Goal: Check status: Check status

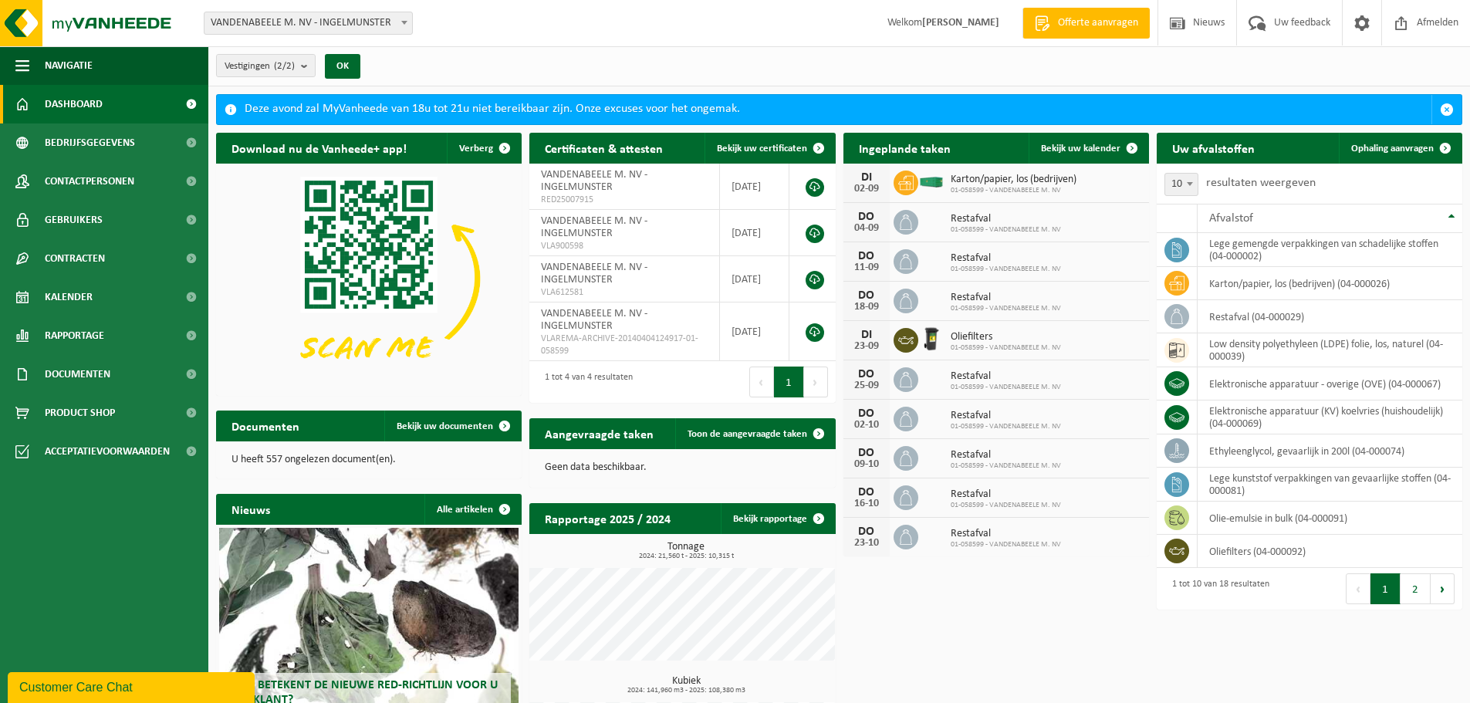
click at [46, 96] on span "Dashboard" at bounding box center [74, 104] width 58 height 39
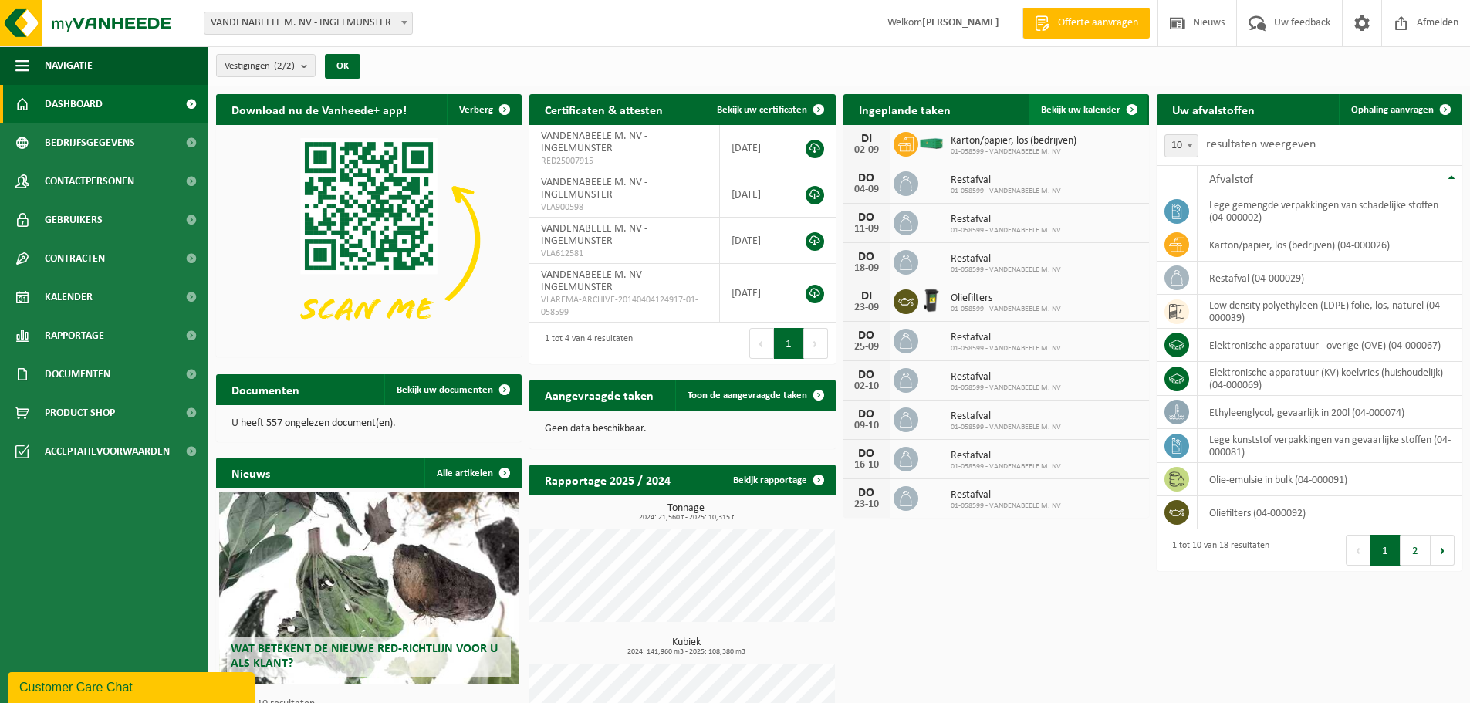
click at [1066, 101] on link "Bekijk uw kalender" at bounding box center [1088, 109] width 119 height 31
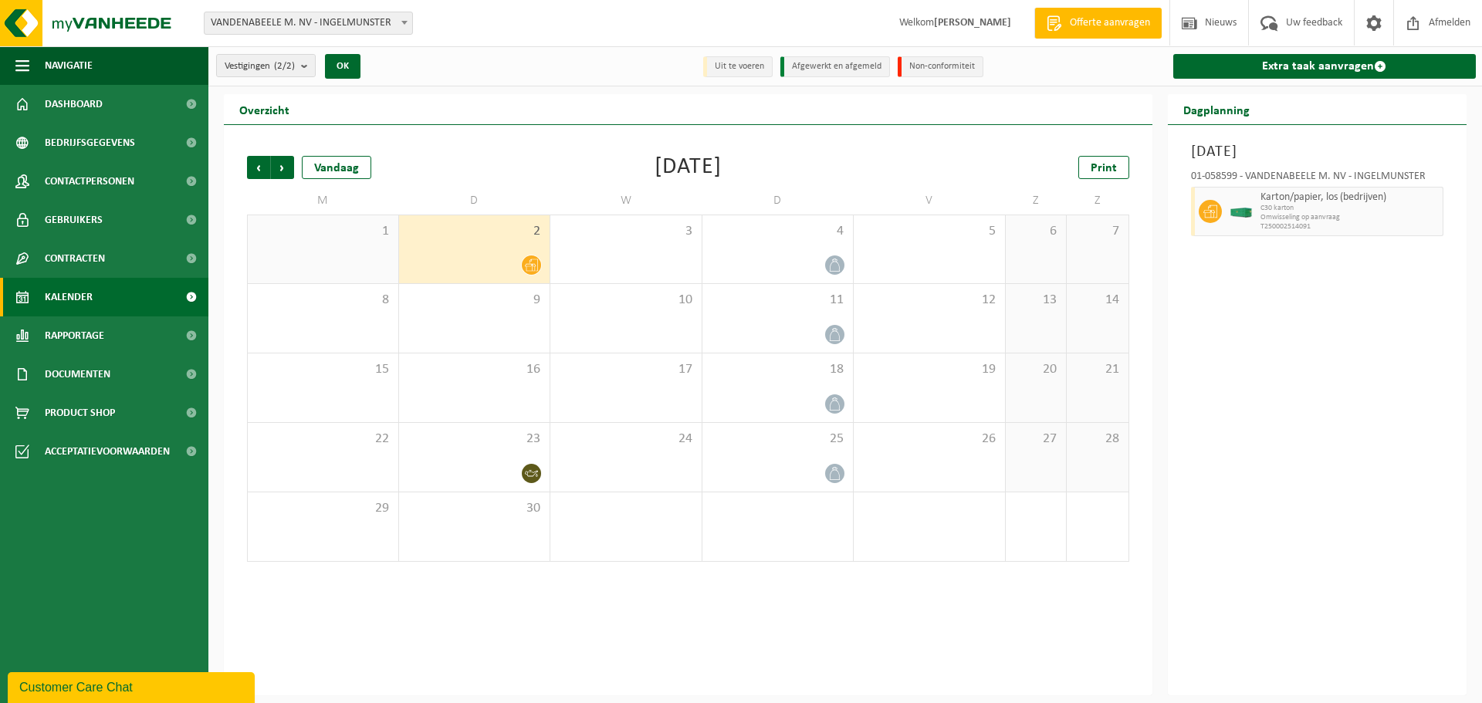
click at [499, 266] on div at bounding box center [475, 265] width 136 height 21
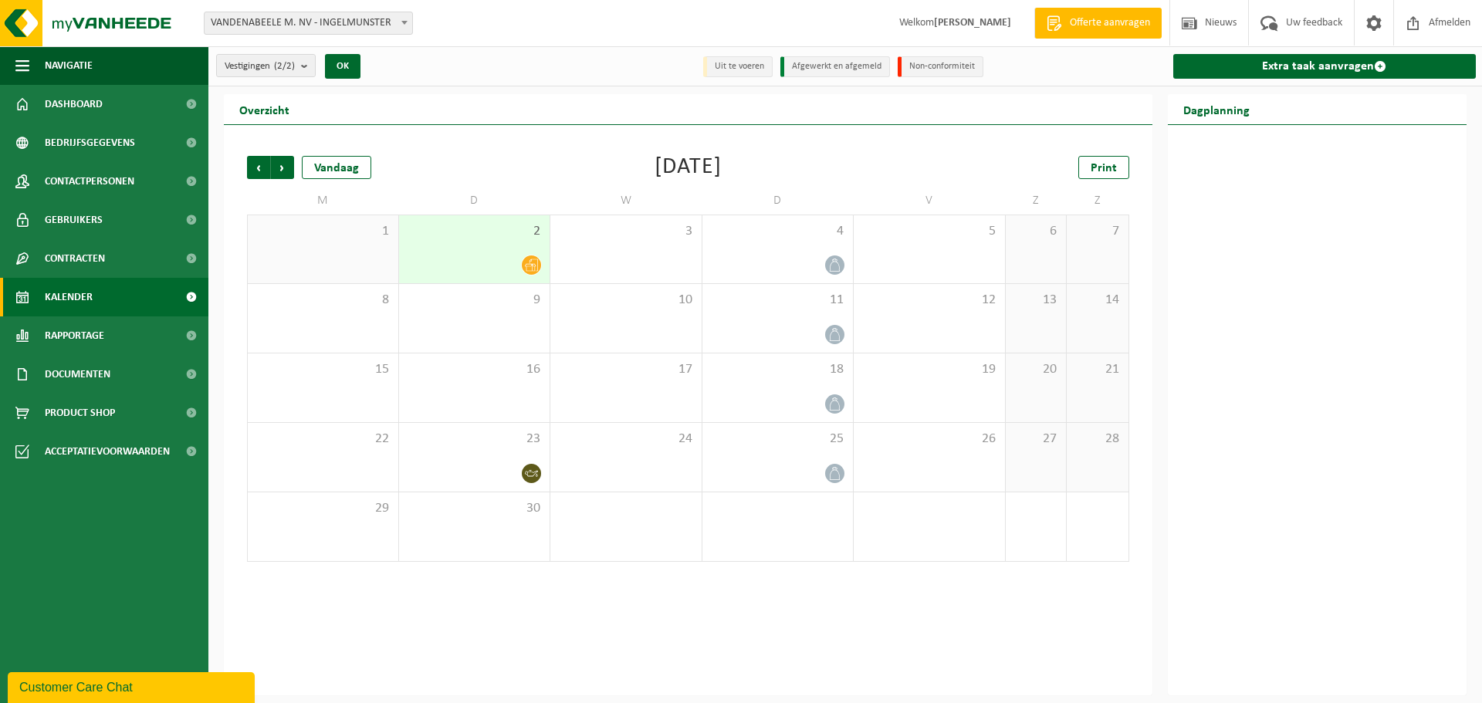
click at [499, 266] on div at bounding box center [475, 265] width 136 height 21
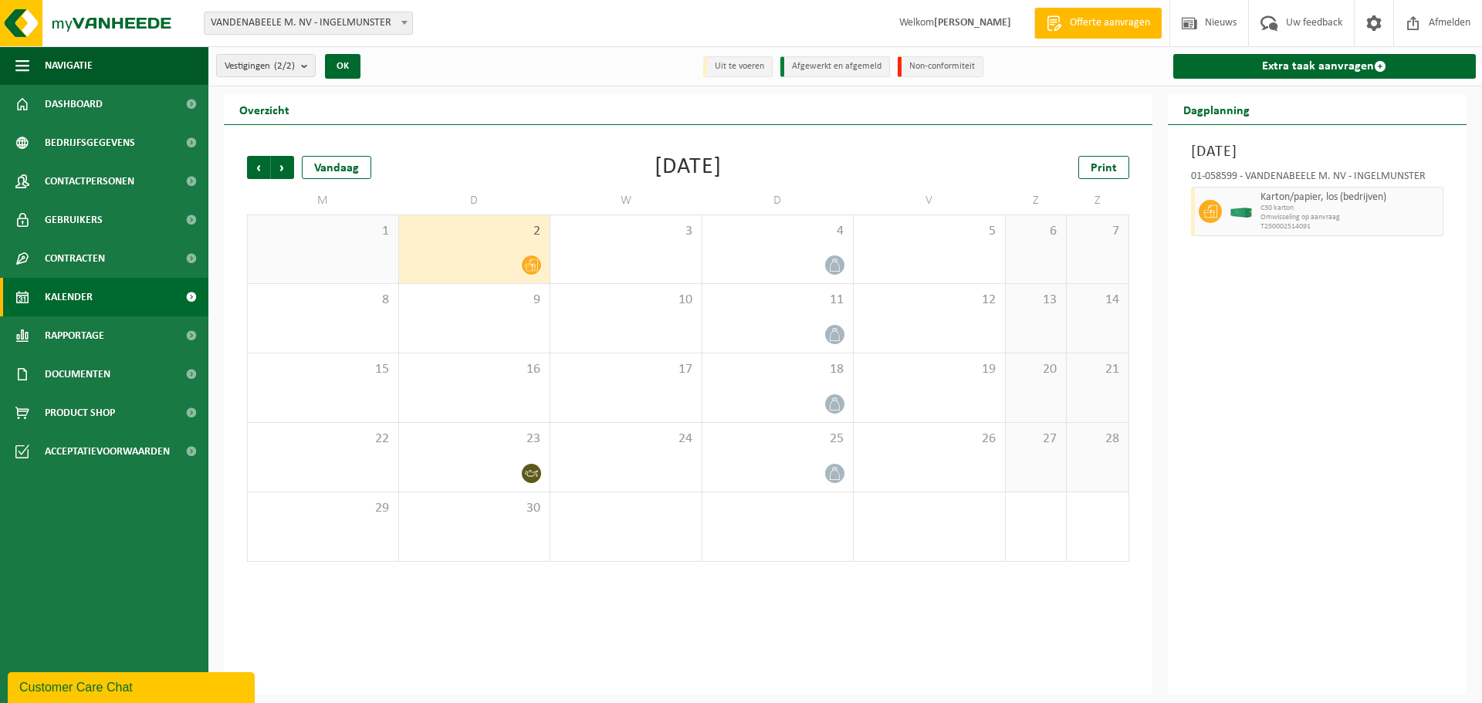
click at [340, 247] on div "1" at bounding box center [323, 249] width 151 height 68
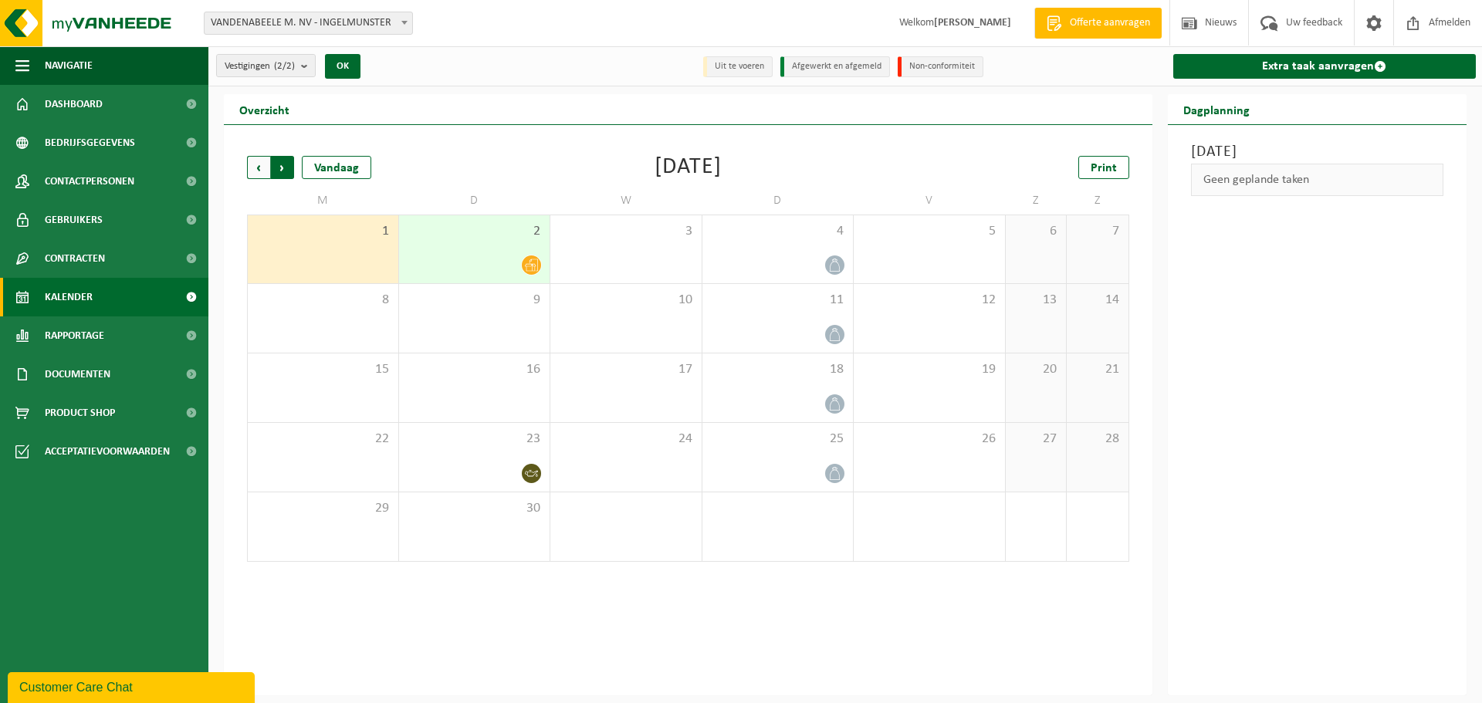
click at [256, 164] on span "Vorige" at bounding box center [258, 167] width 23 height 23
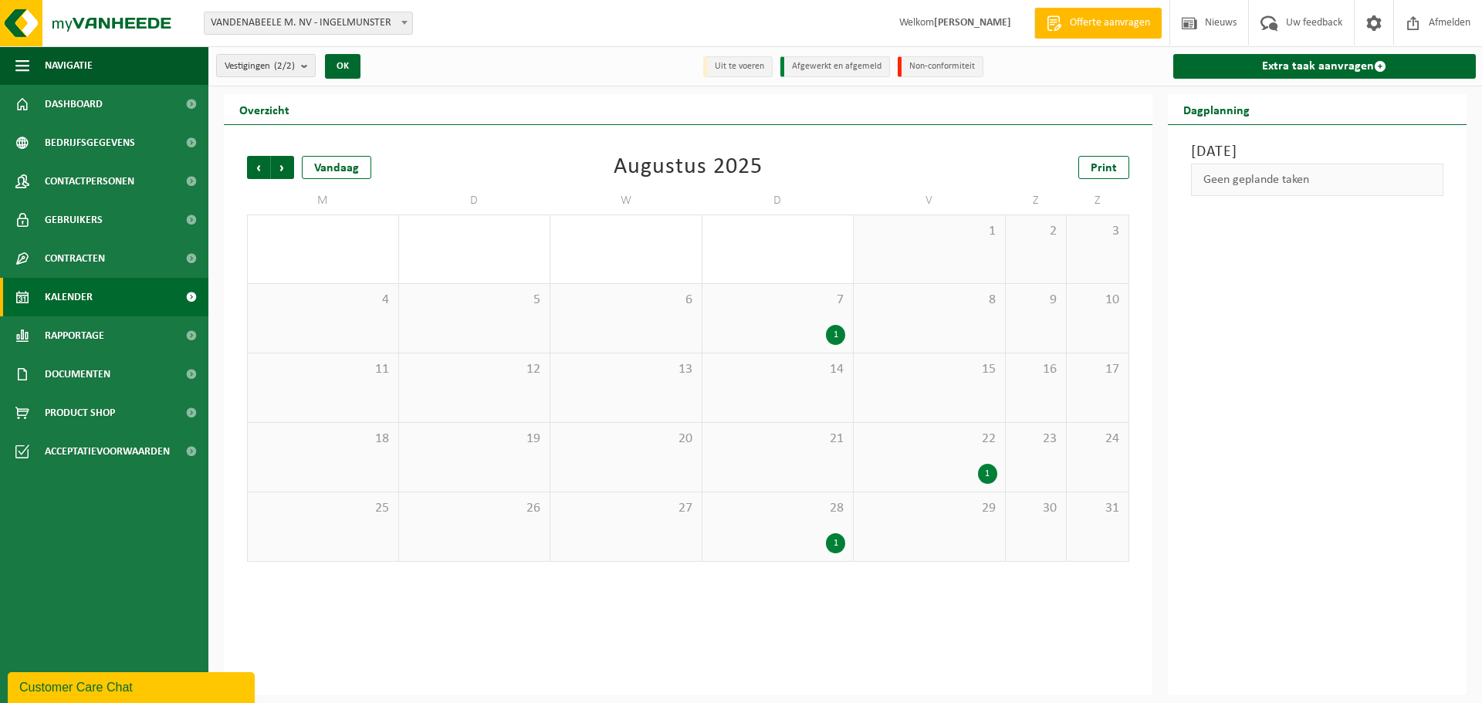
click at [766, 509] on span "28" at bounding box center [778, 508] width 136 height 17
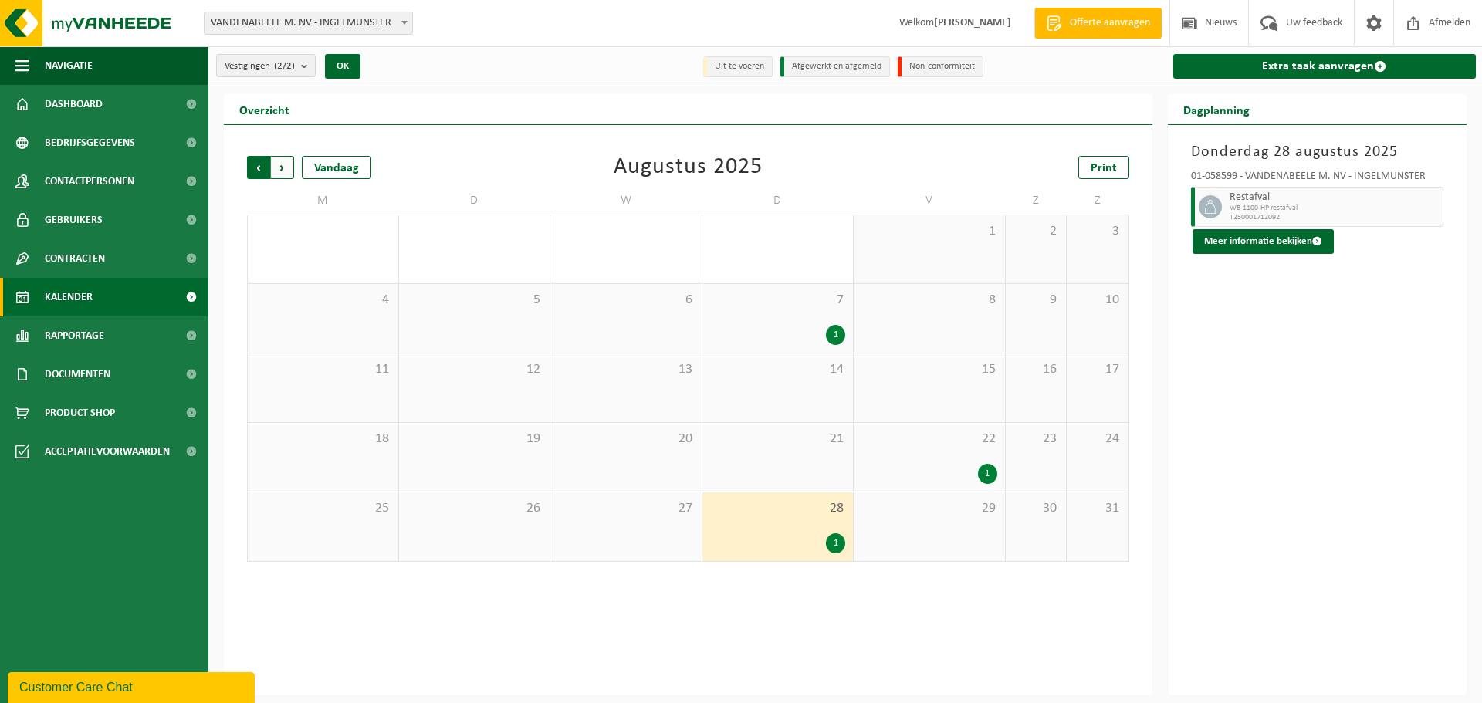
click at [286, 158] on span "Volgende" at bounding box center [282, 167] width 23 height 23
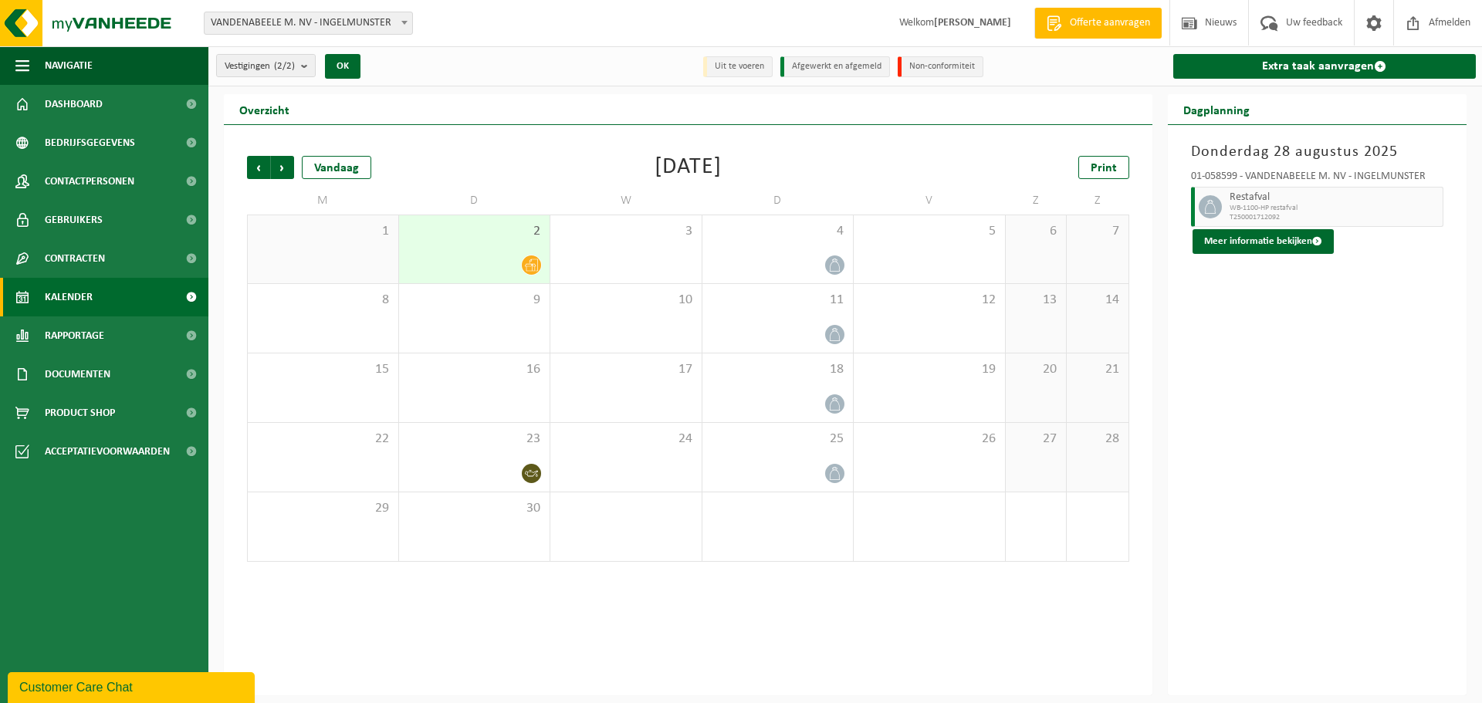
click at [496, 257] on div at bounding box center [475, 265] width 136 height 21
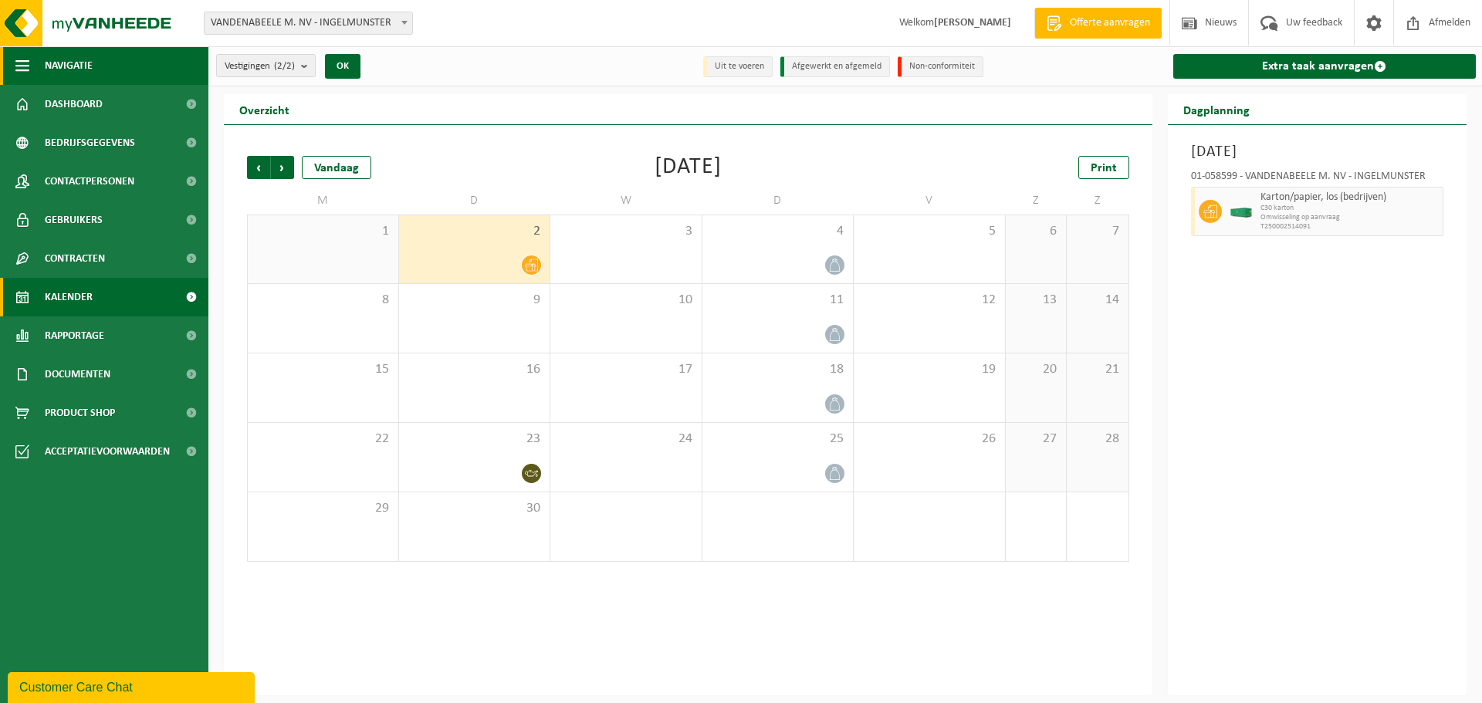
click at [43, 61] on button "Navigatie" at bounding box center [104, 65] width 208 height 39
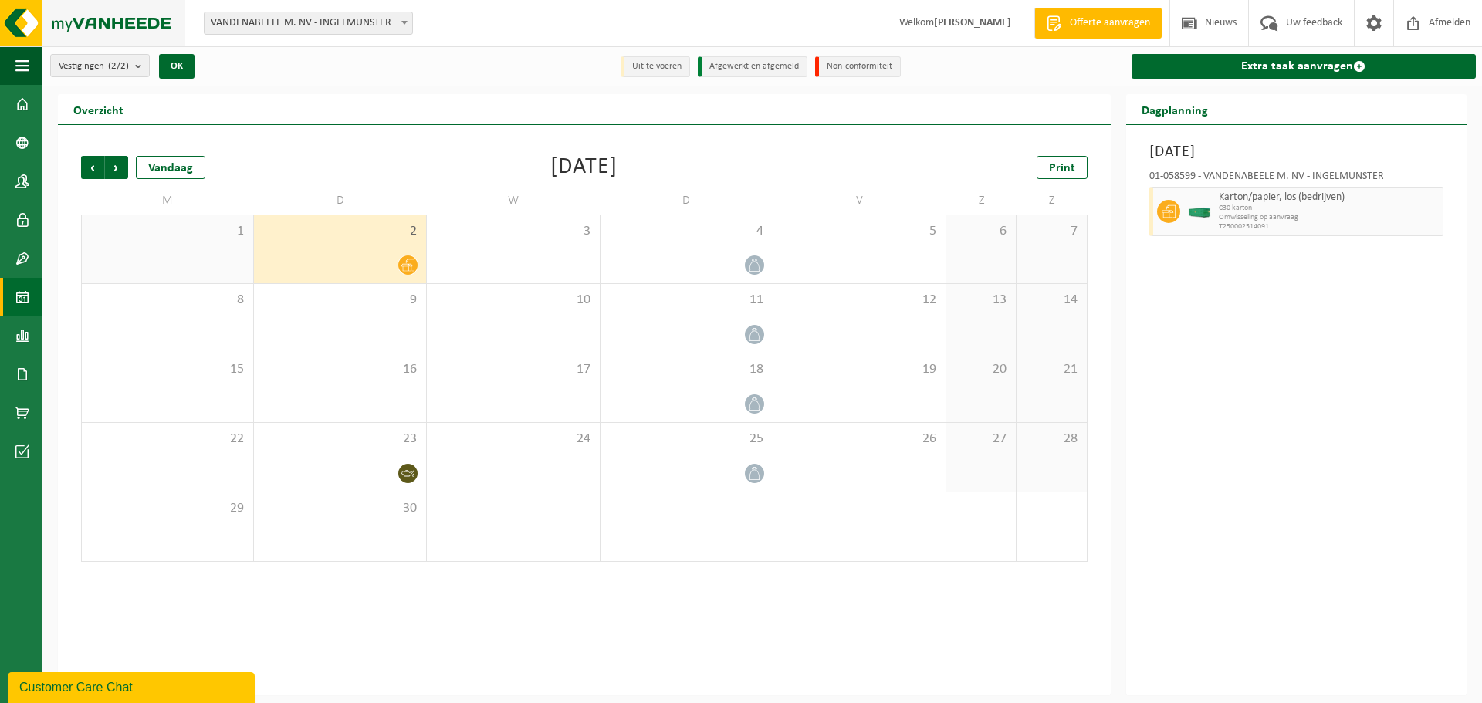
click at [96, 23] on img at bounding box center [92, 23] width 185 height 46
